Goal: Information Seeking & Learning: Check status

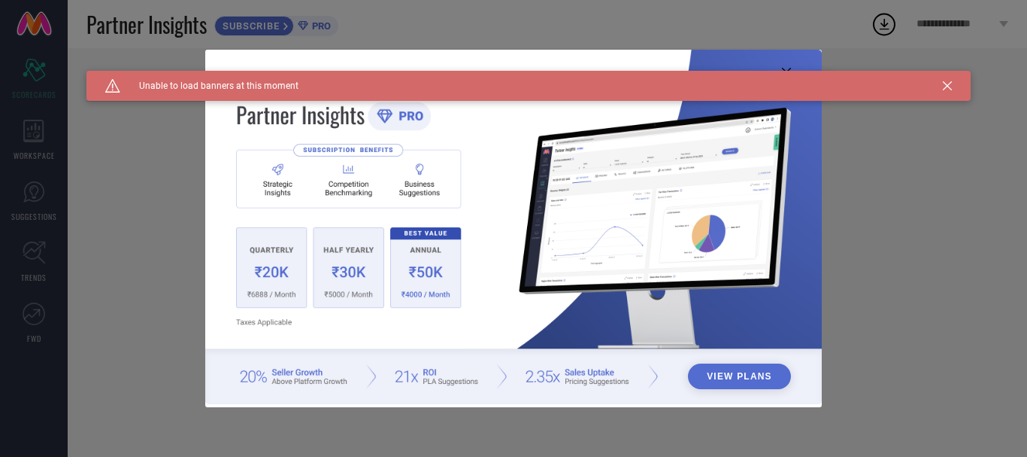
type input "All"
click at [945, 83] on icon at bounding box center [947, 85] width 9 height 9
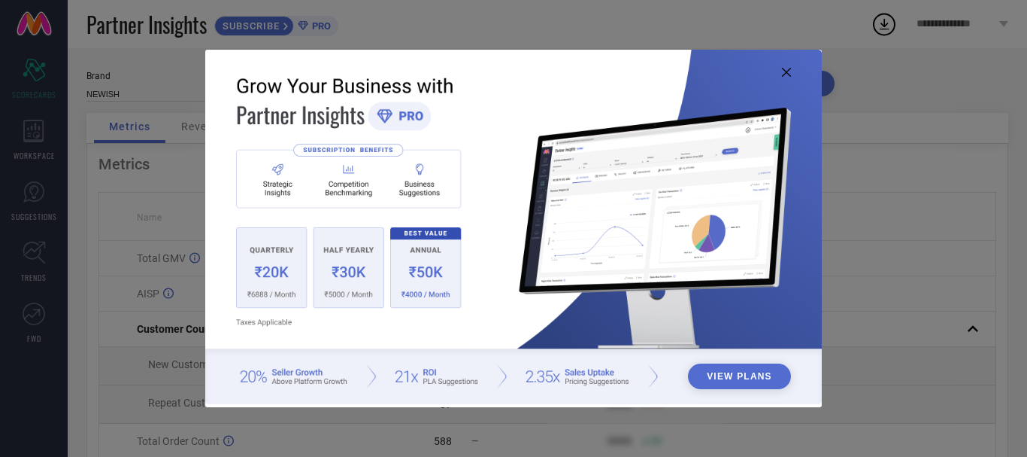
click at [789, 79] on img at bounding box center [513, 227] width 617 height 354
click at [786, 72] on icon at bounding box center [786, 72] width 9 height 9
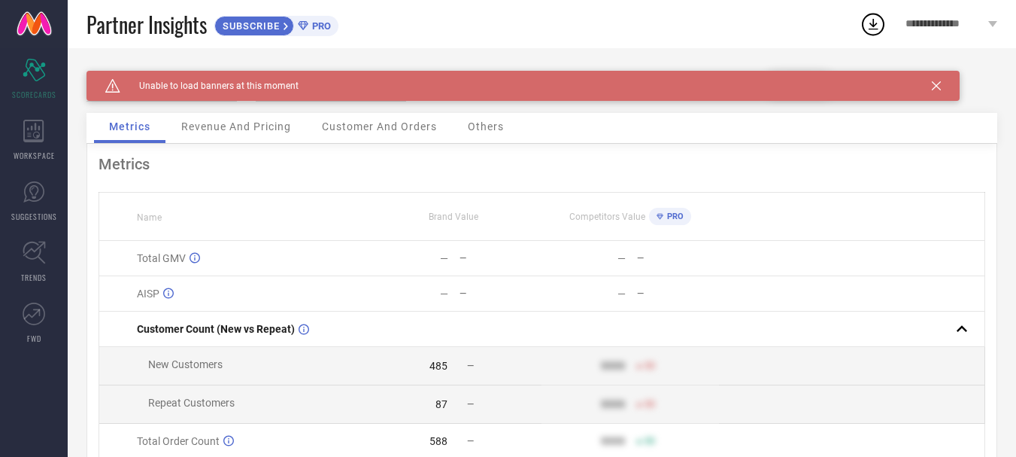
click at [185, 129] on span "Revenue And Pricing" at bounding box center [236, 126] width 110 height 12
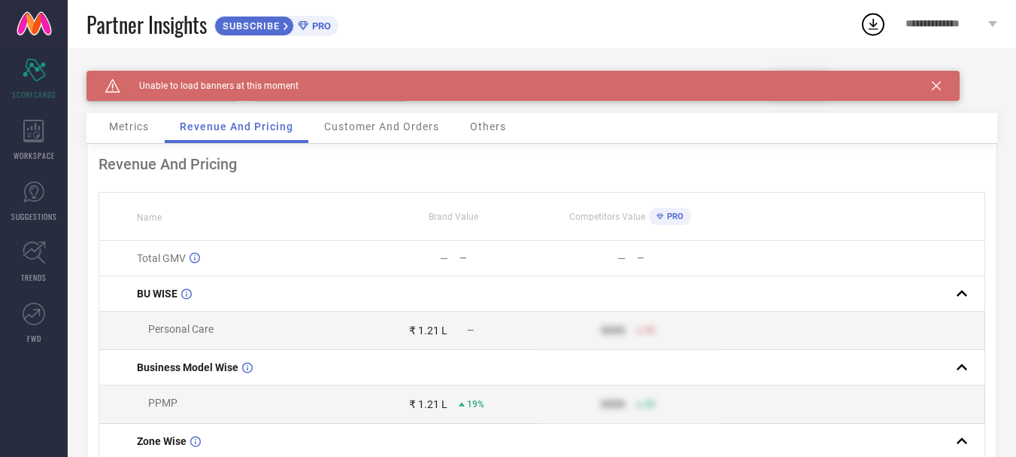
click at [398, 123] on span "Customer And Orders" at bounding box center [381, 126] width 115 height 12
